Goal: Information Seeking & Learning: Learn about a topic

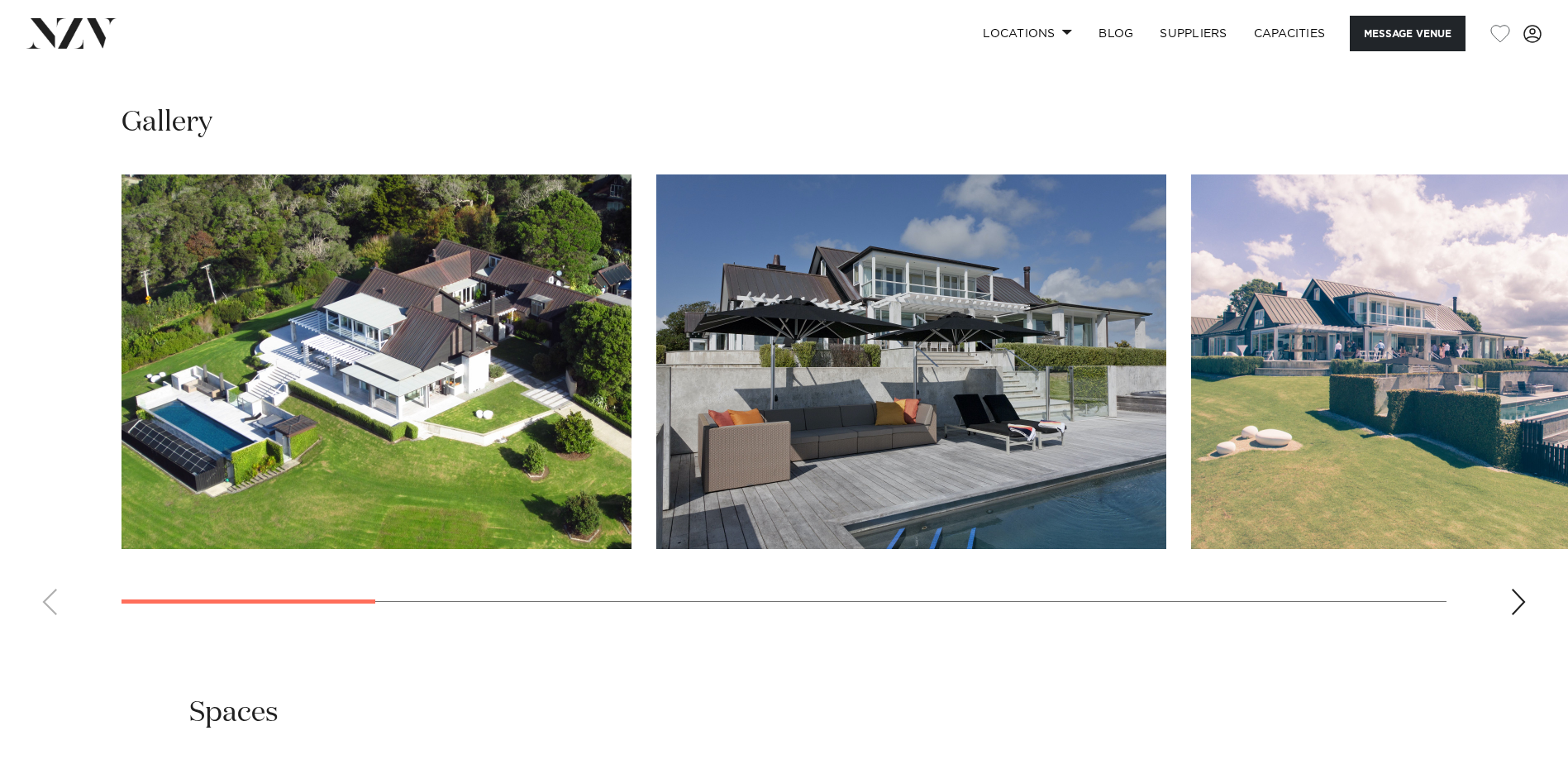
scroll to position [1543, 0]
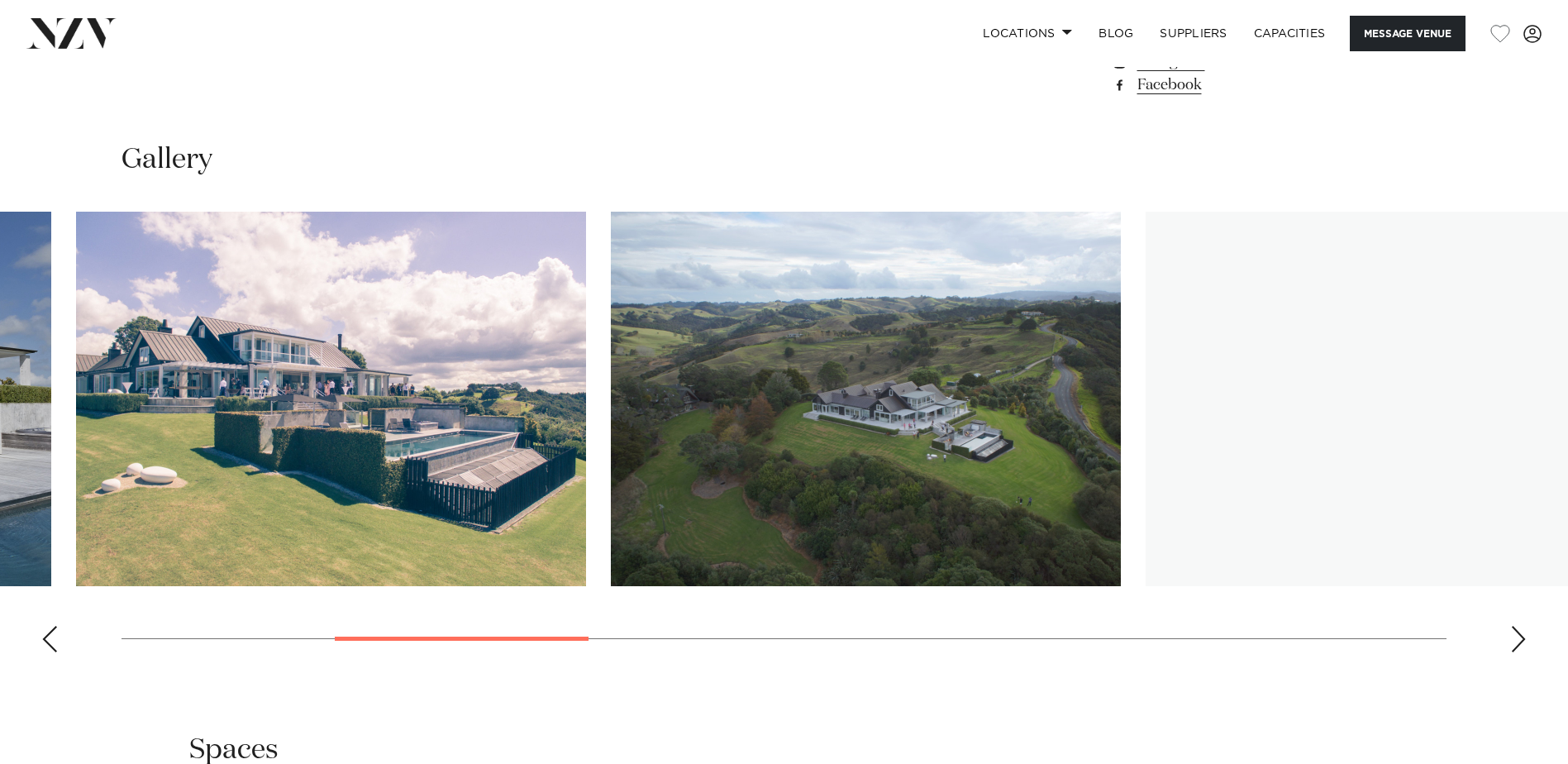
click at [356, 400] on img "3 / 13" at bounding box center [330, 398] width 510 height 375
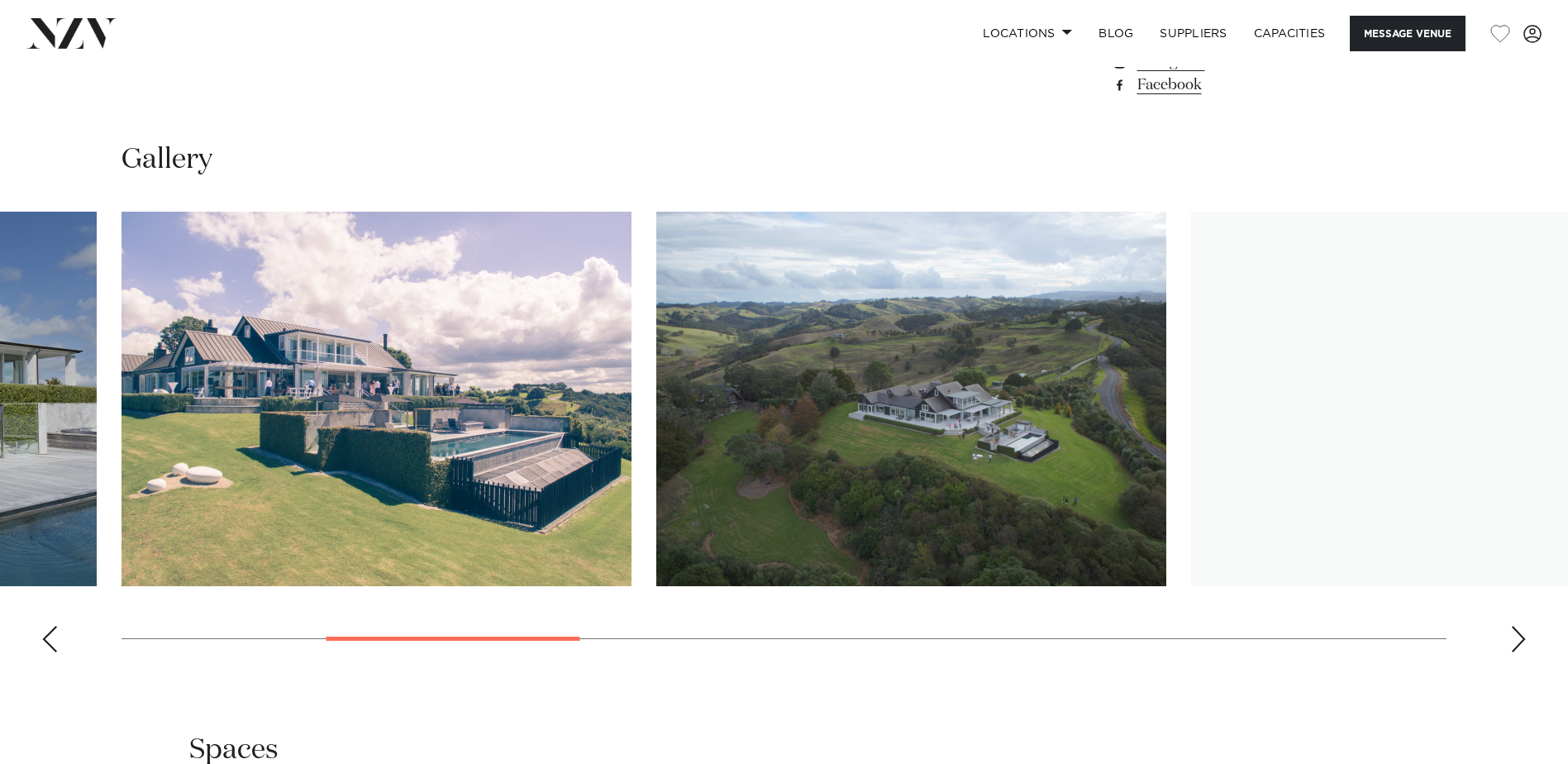
click at [1191, 303] on img "5 / 13" at bounding box center [1446, 398] width 510 height 375
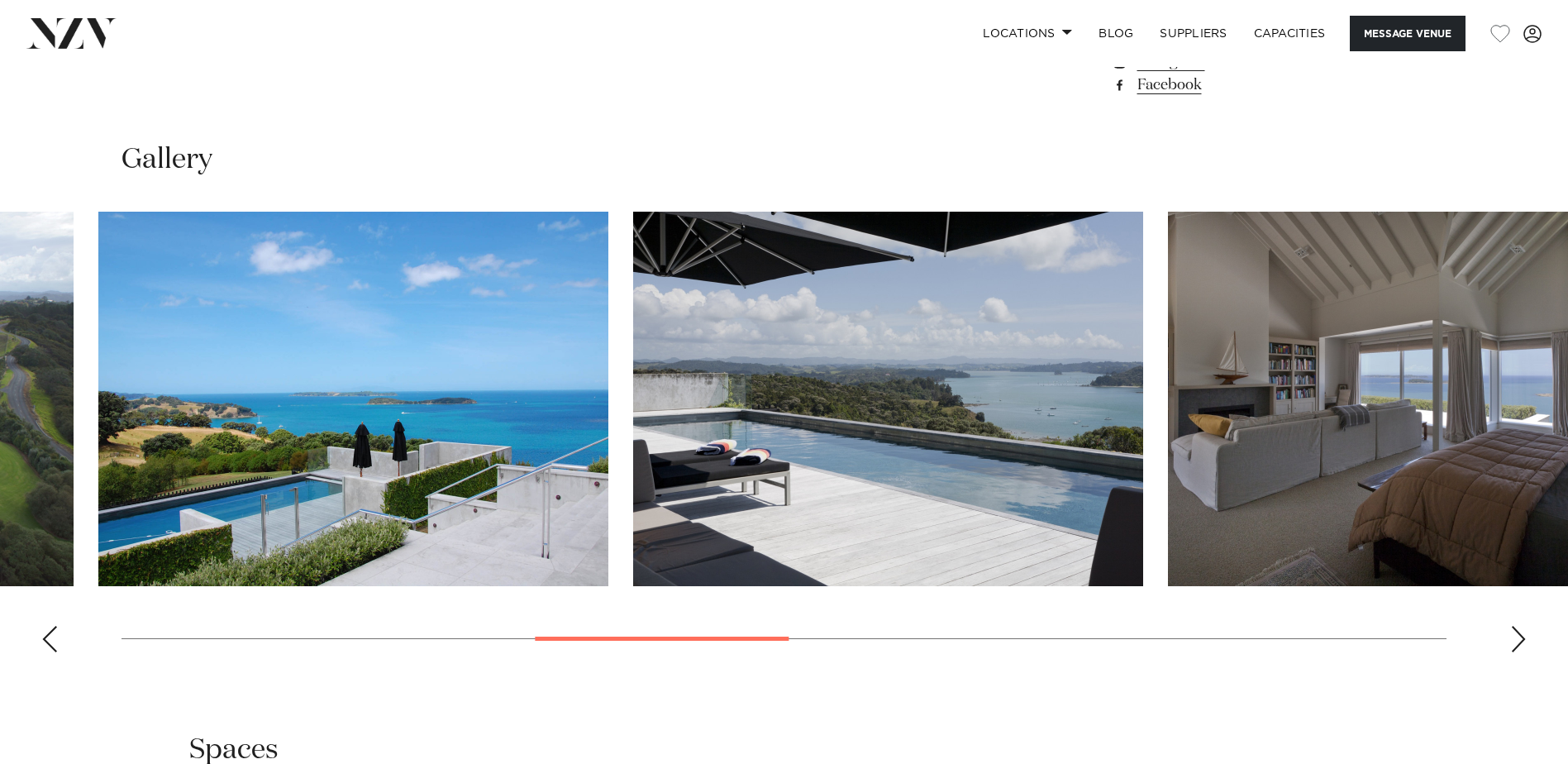
click at [691, 400] on img "6 / 13" at bounding box center [888, 398] width 510 height 375
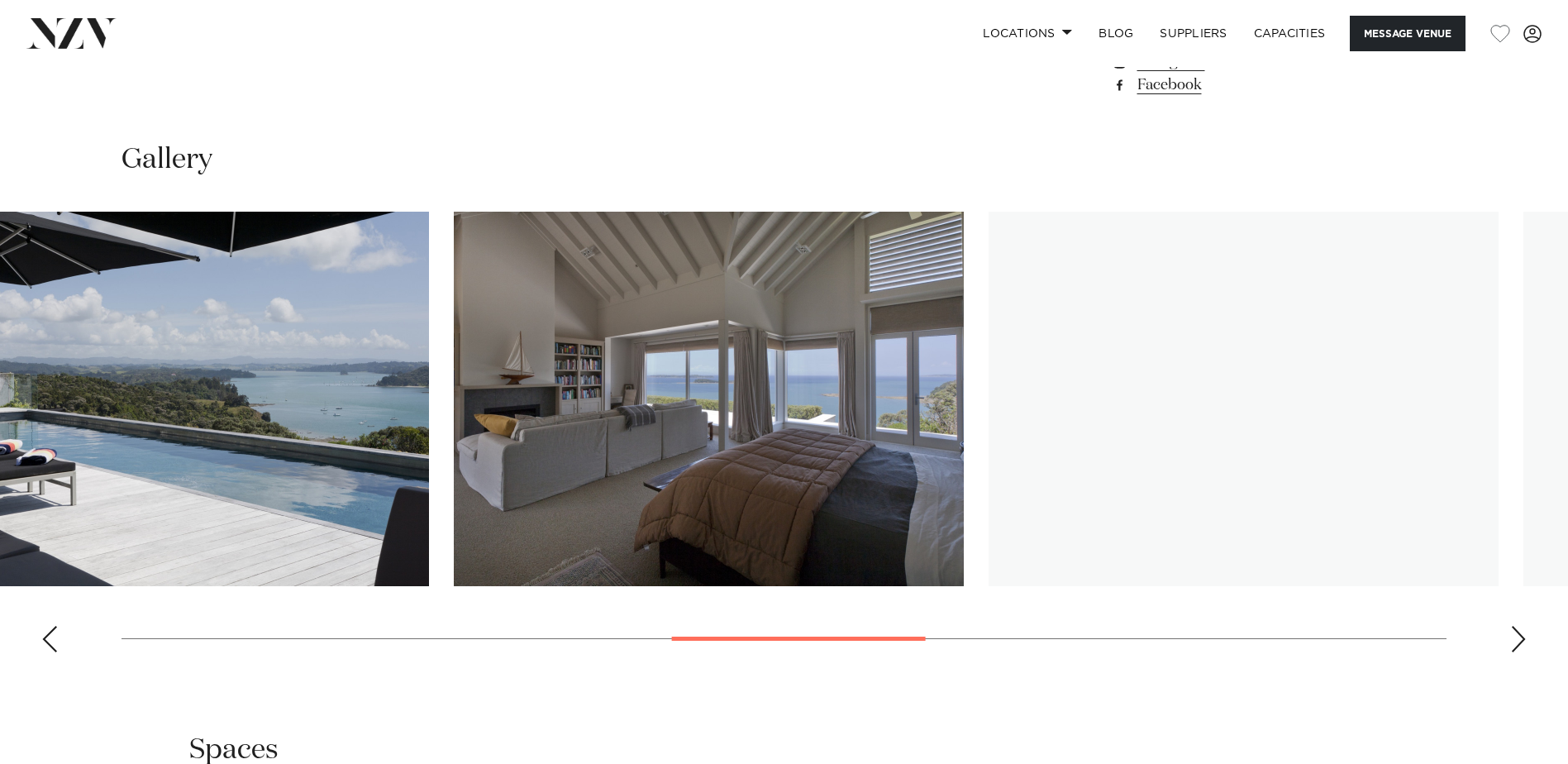
click at [621, 367] on img "7 / 13" at bounding box center [708, 398] width 510 height 375
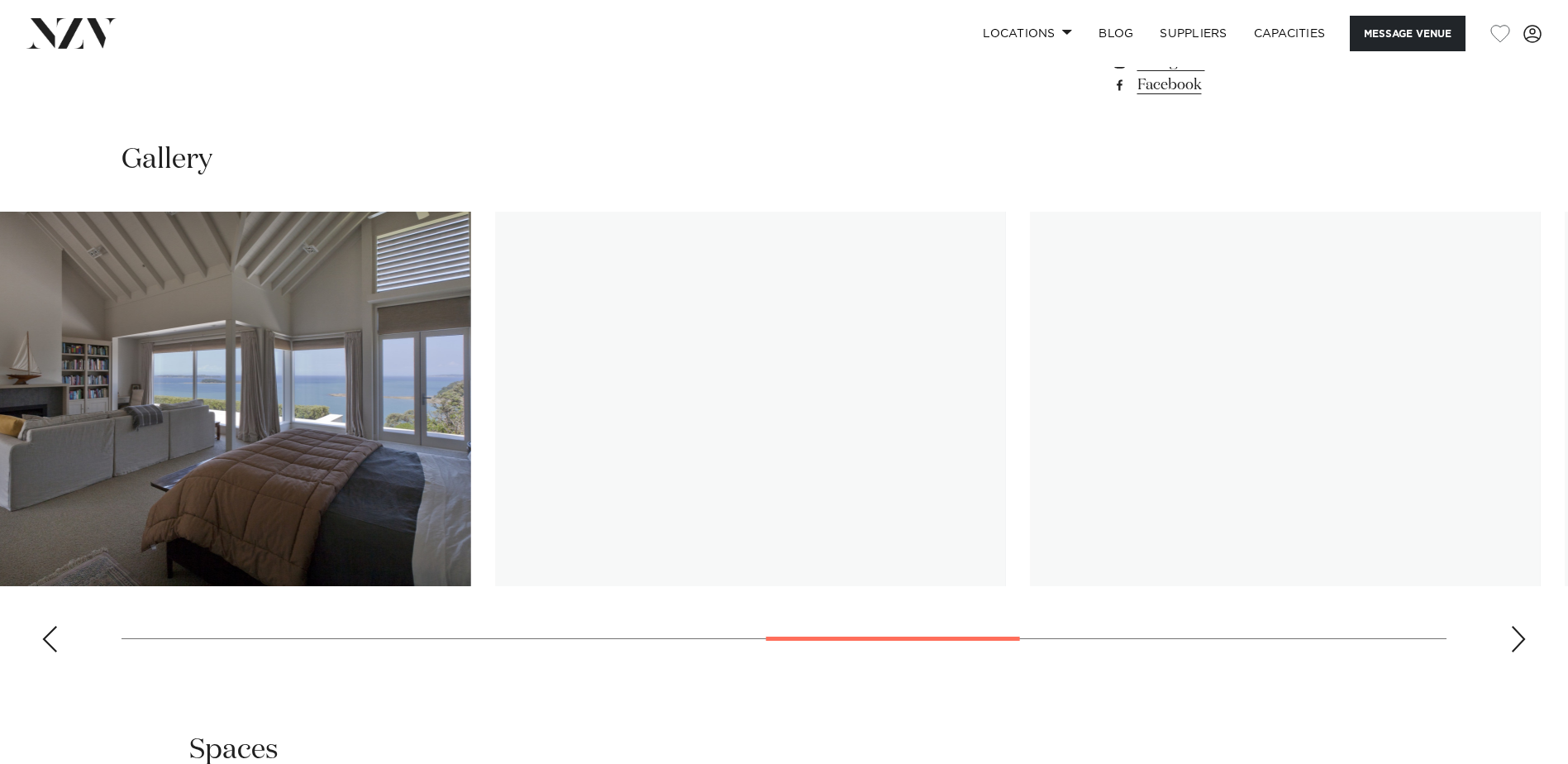
click at [496, 333] on img "8 / 13" at bounding box center [751, 398] width 510 height 375
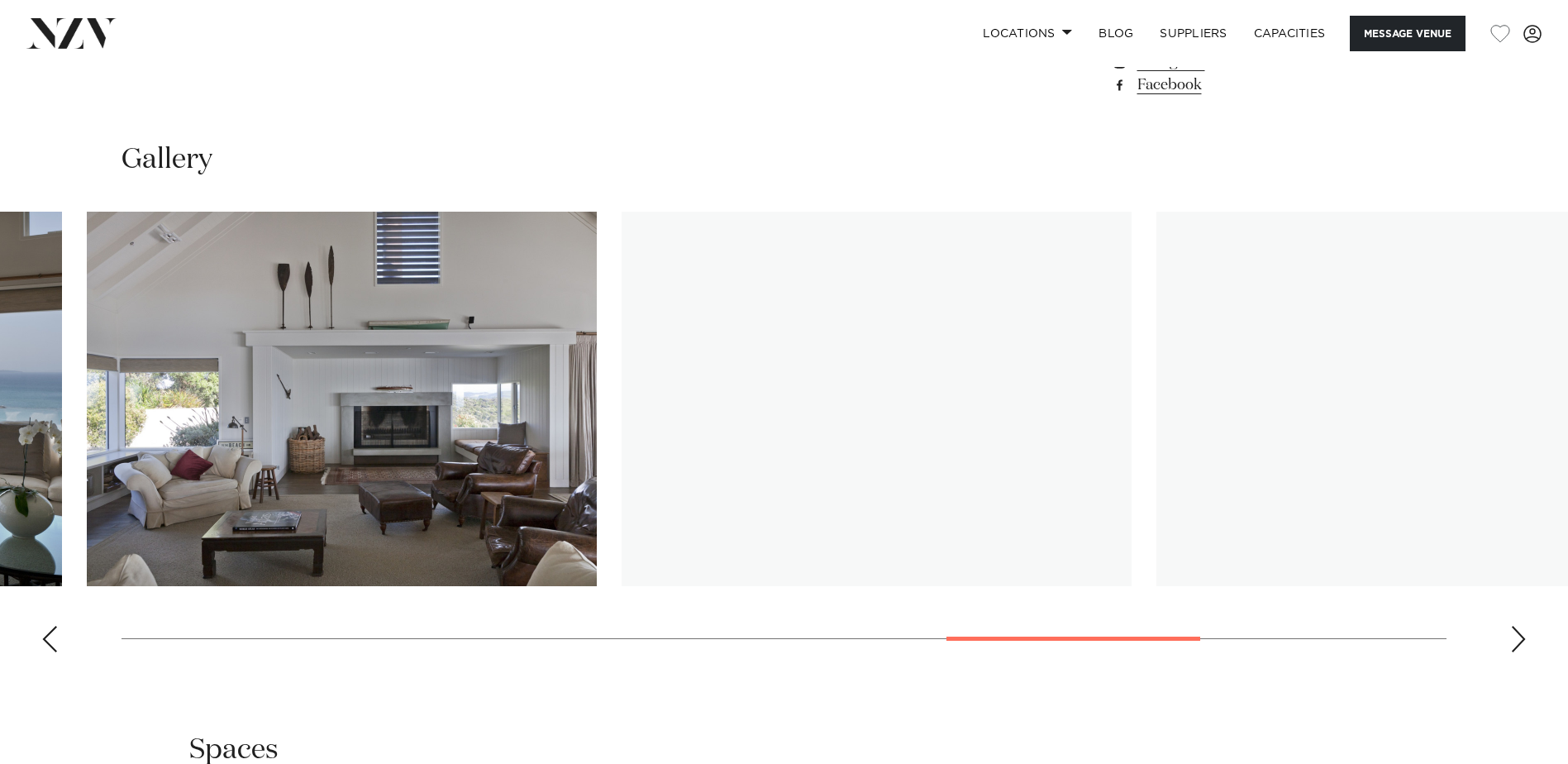
click at [591, 311] on swiper-container at bounding box center [784, 438] width 1568 height 454
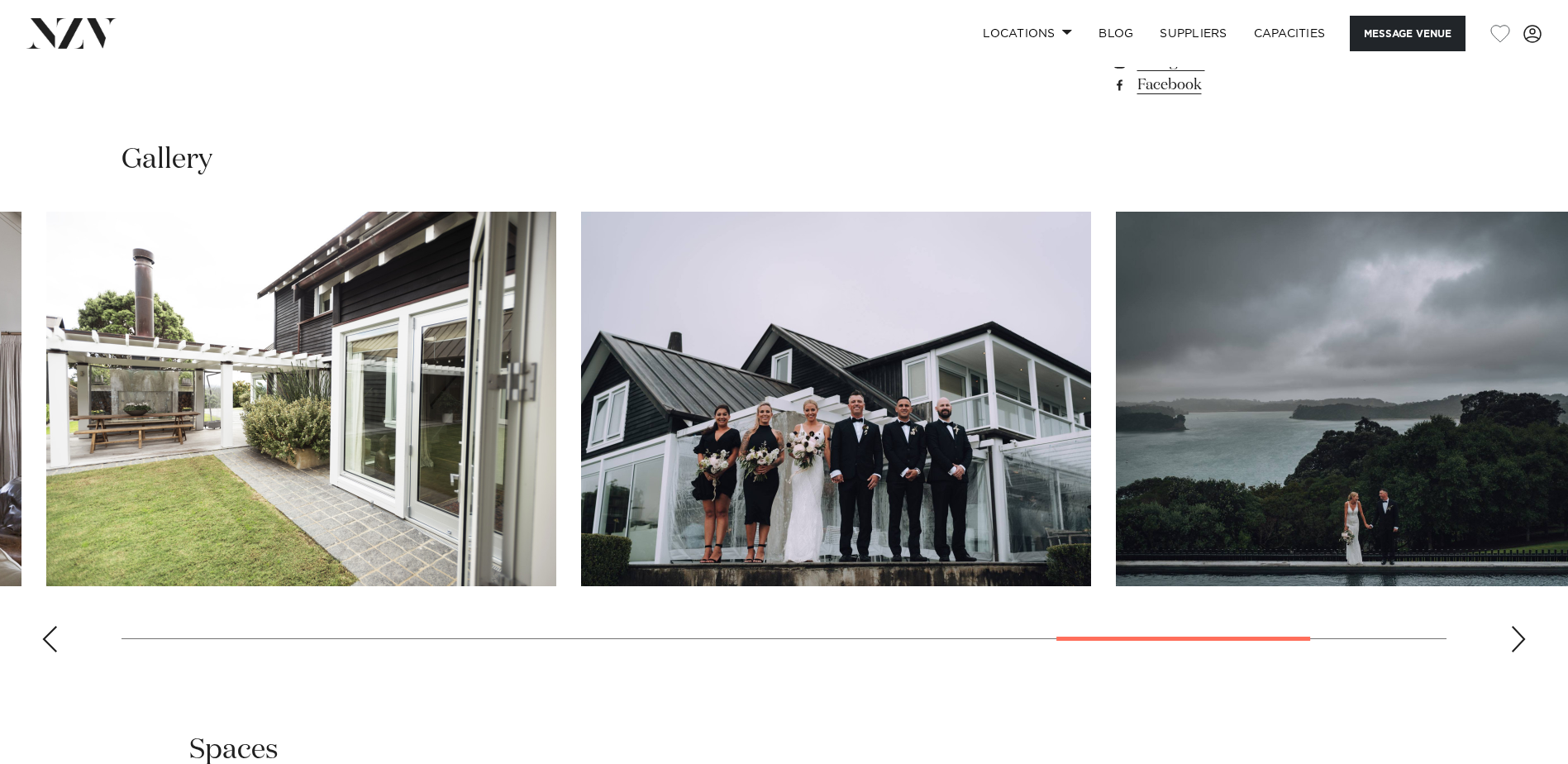
click at [711, 335] on img "11 / 13" at bounding box center [835, 398] width 510 height 375
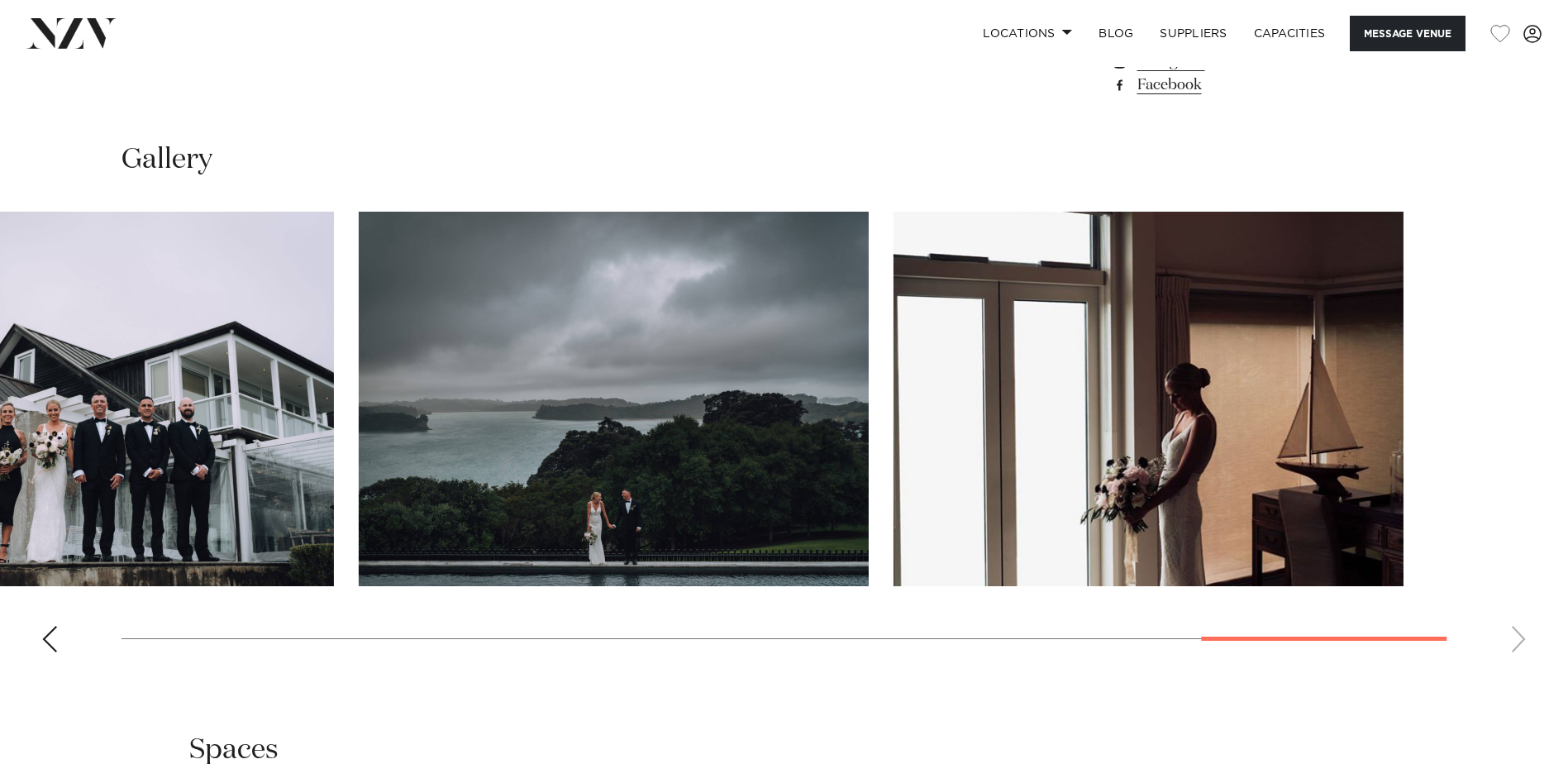
click at [475, 316] on img "12 / 13" at bounding box center [613, 398] width 510 height 375
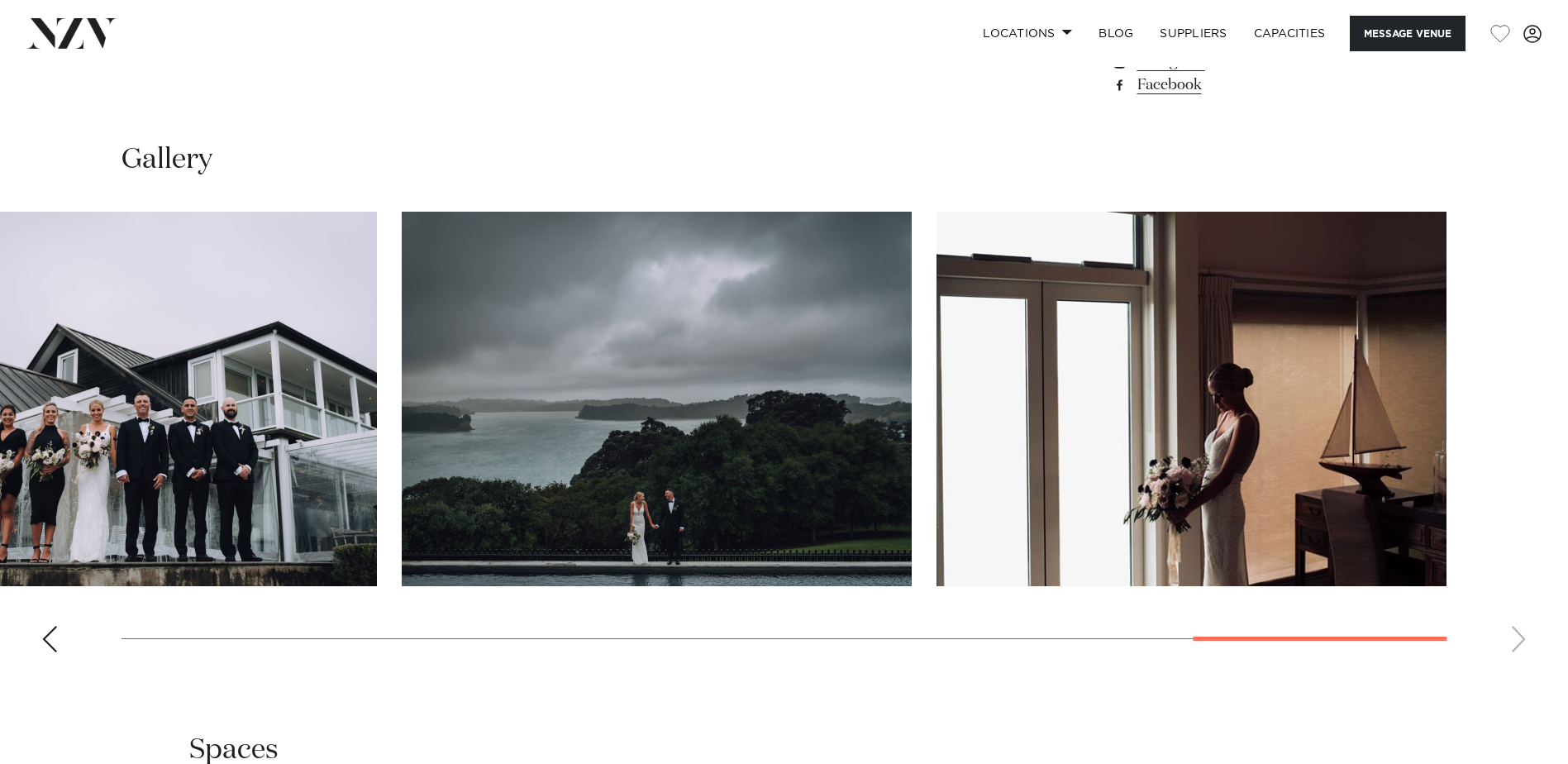
click at [0, 0] on slot at bounding box center [0, 0] width 0 height 0
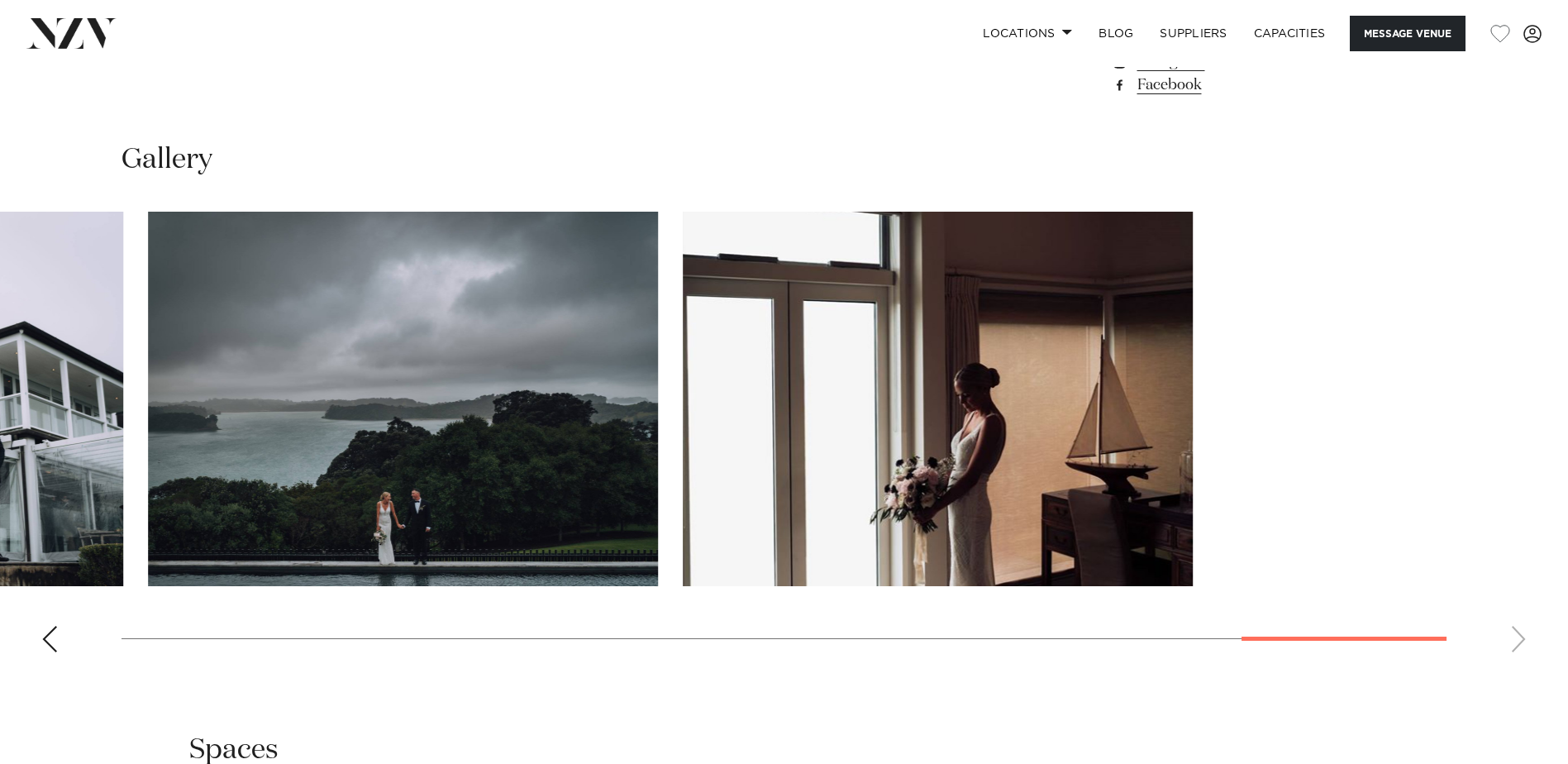
click at [0, 0] on slot at bounding box center [0, 0] width 0 height 0
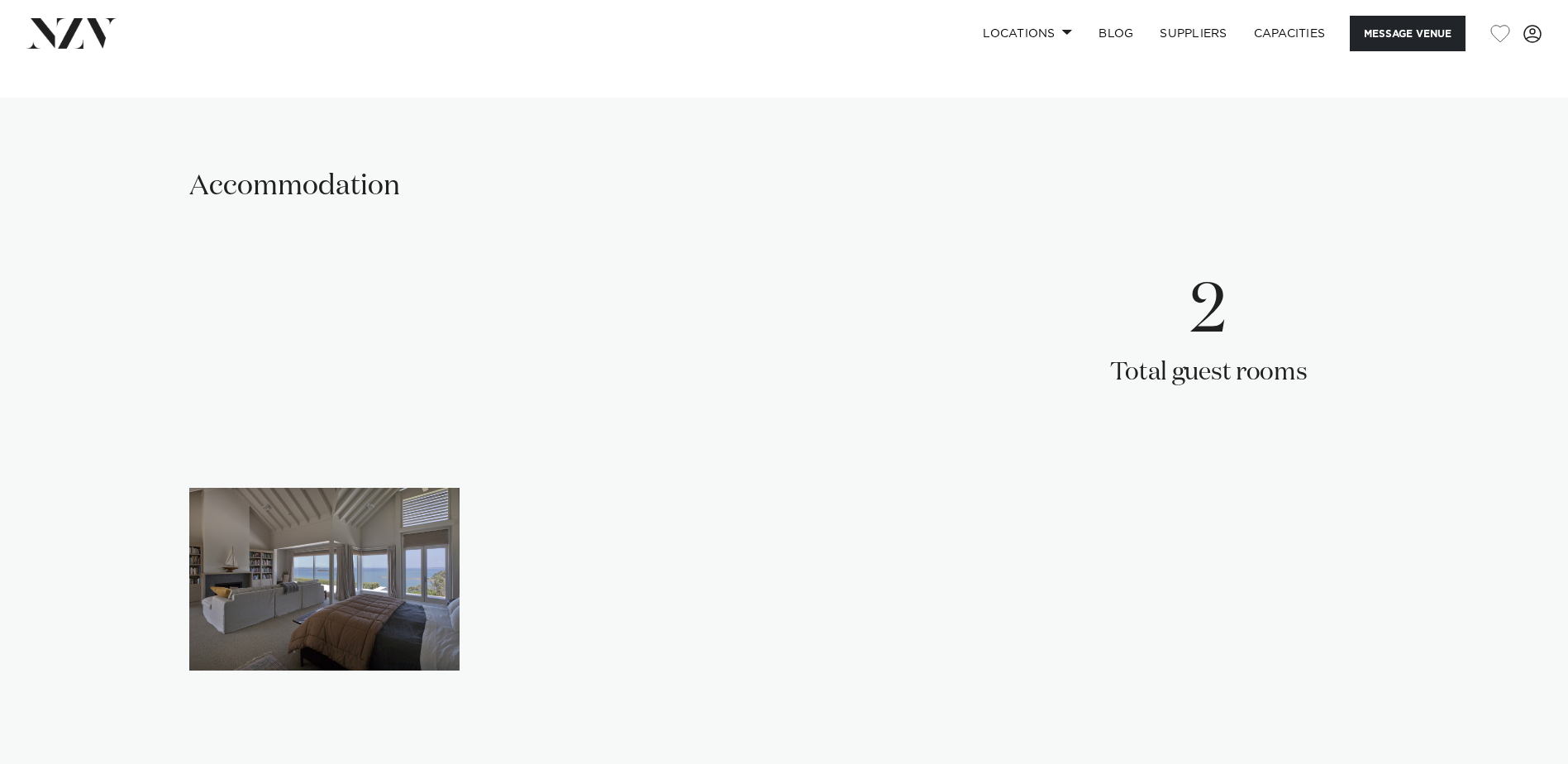
scroll to position [1736, 0]
